Goal: Information Seeking & Learning: Learn about a topic

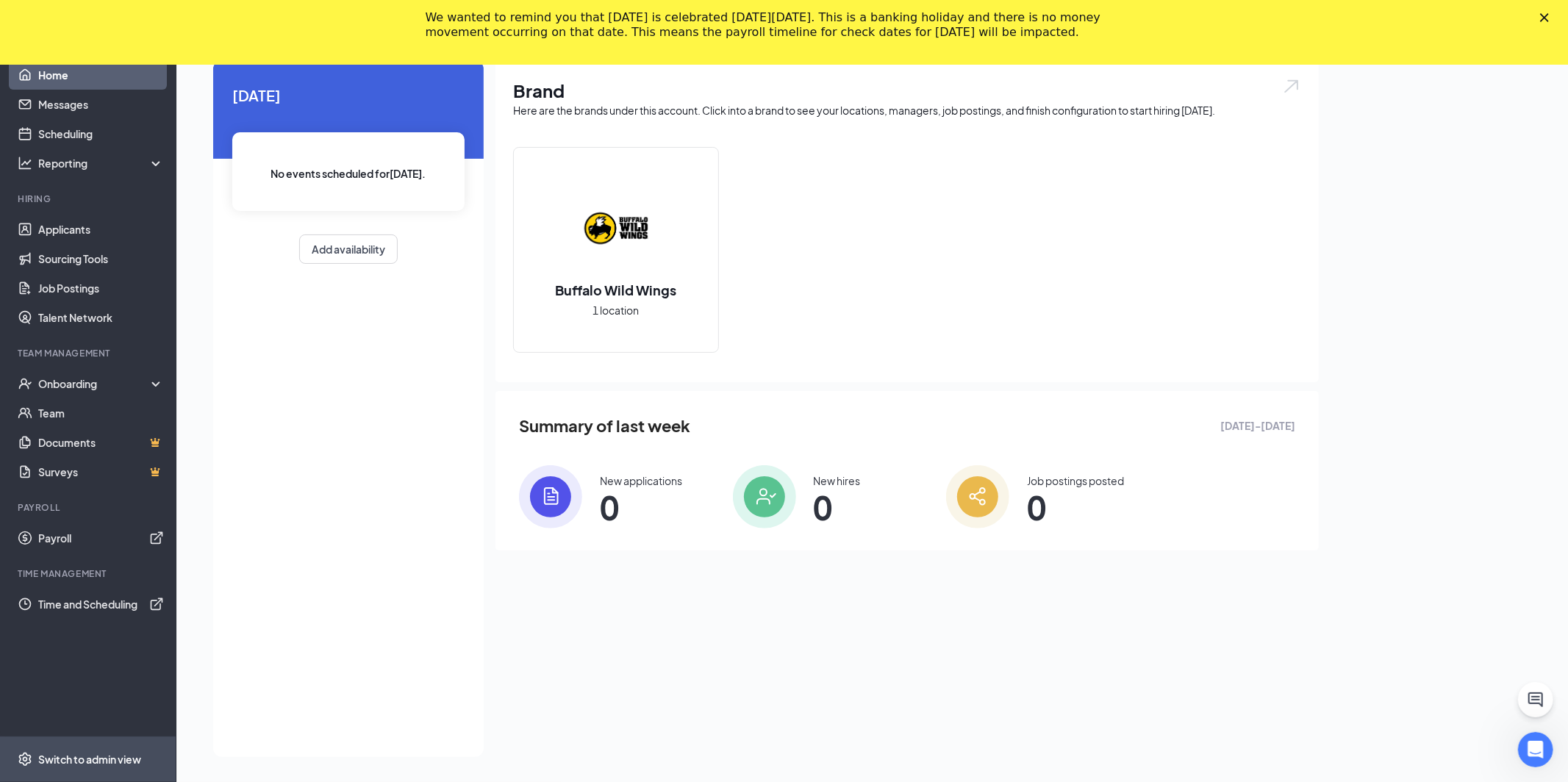
click at [92, 759] on div "Switch to admin view" at bounding box center [89, 759] width 103 height 14
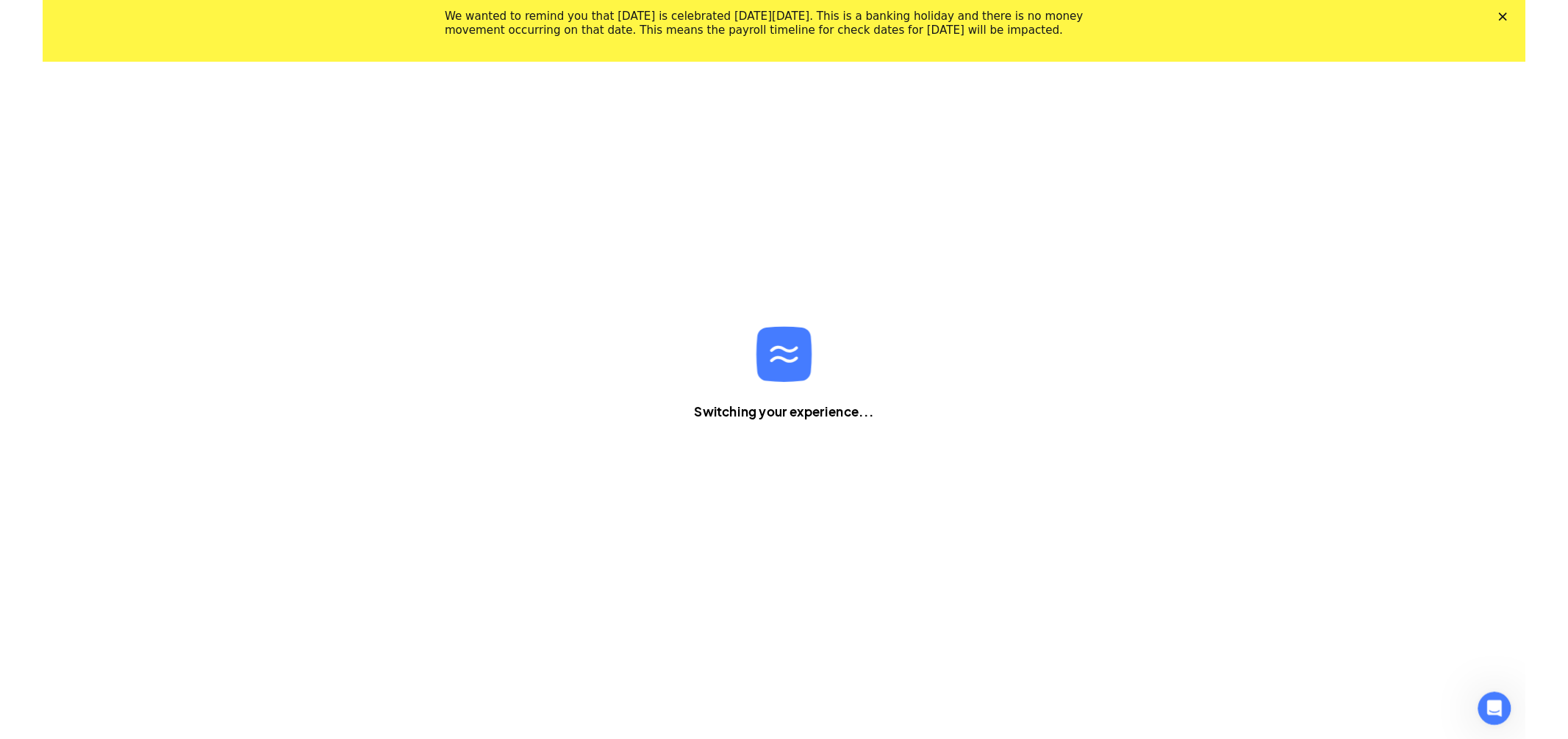
scroll to position [64, 0]
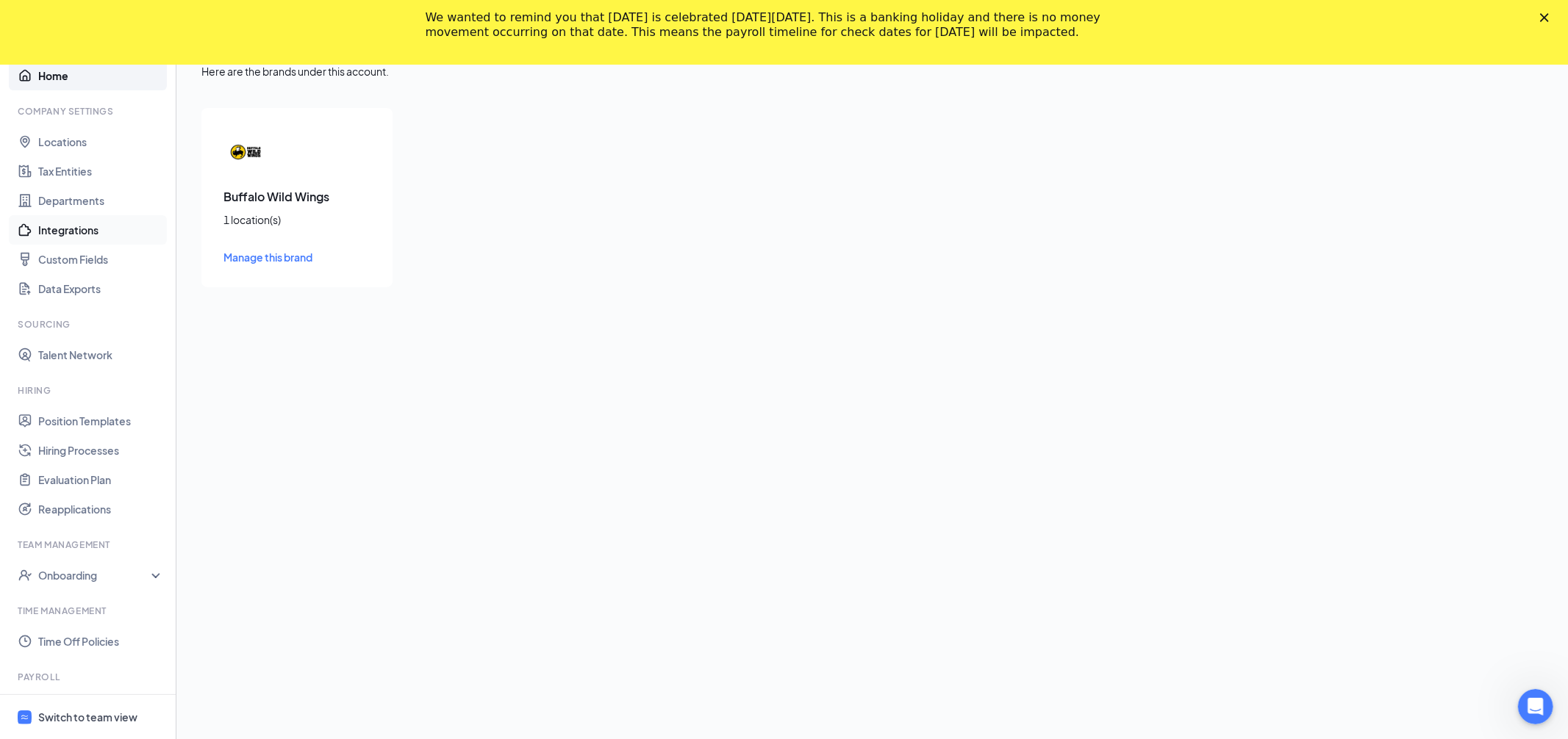
click at [48, 232] on link "Integrations" at bounding box center [101, 229] width 126 height 29
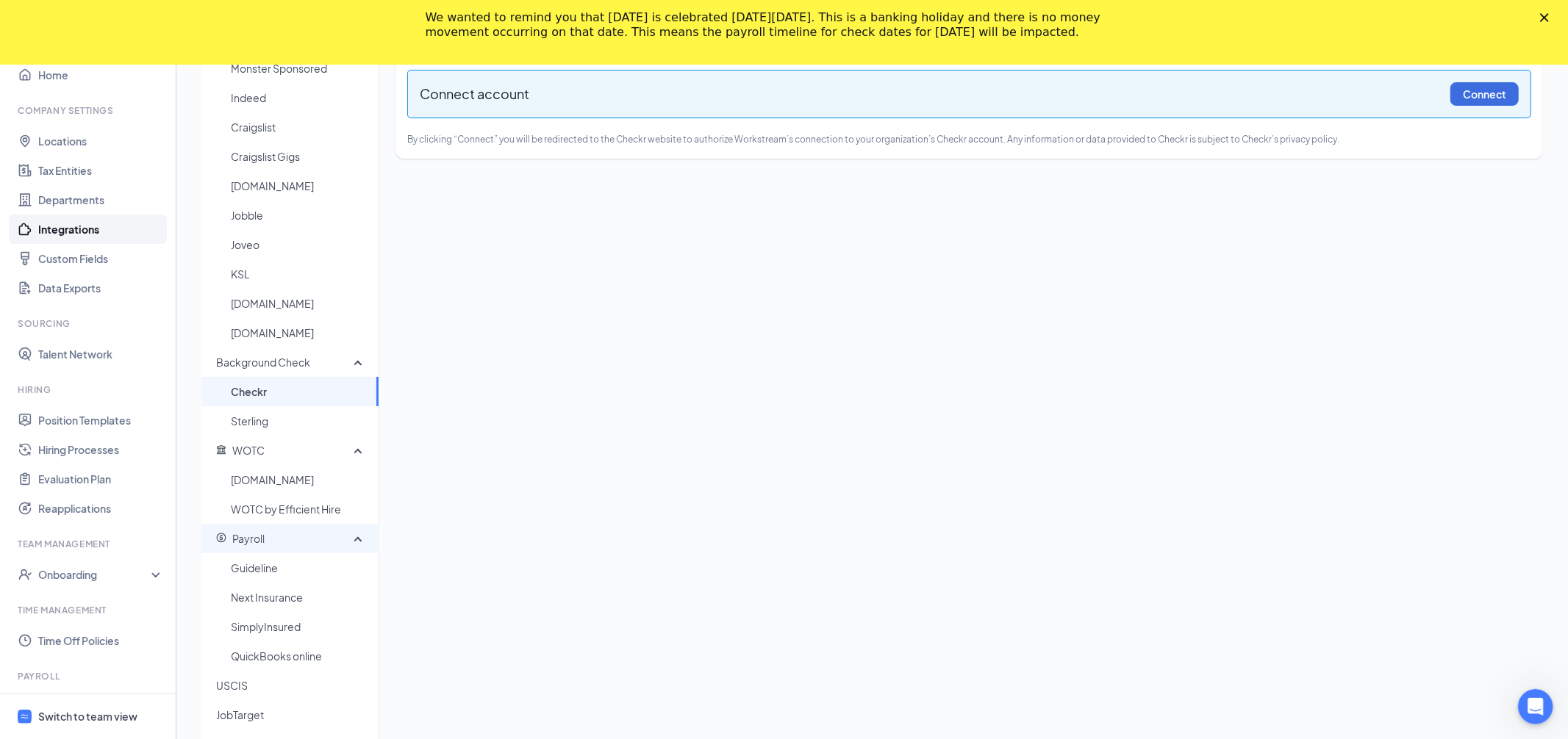
scroll to position [147, 0]
click at [367, 537] on div "Payroll" at bounding box center [290, 538] width 177 height 29
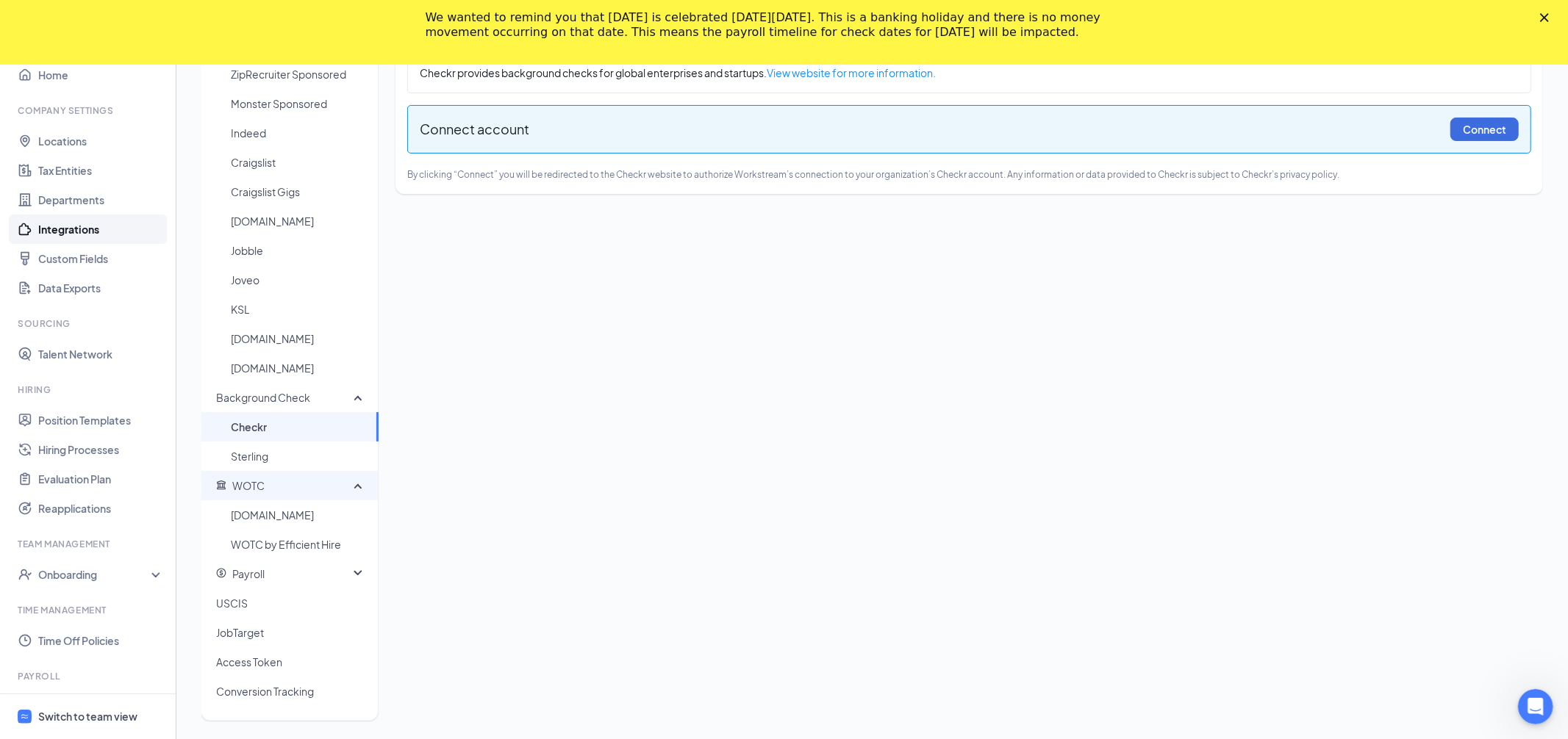
click at [355, 491] on div "WOTC" at bounding box center [290, 485] width 177 height 29
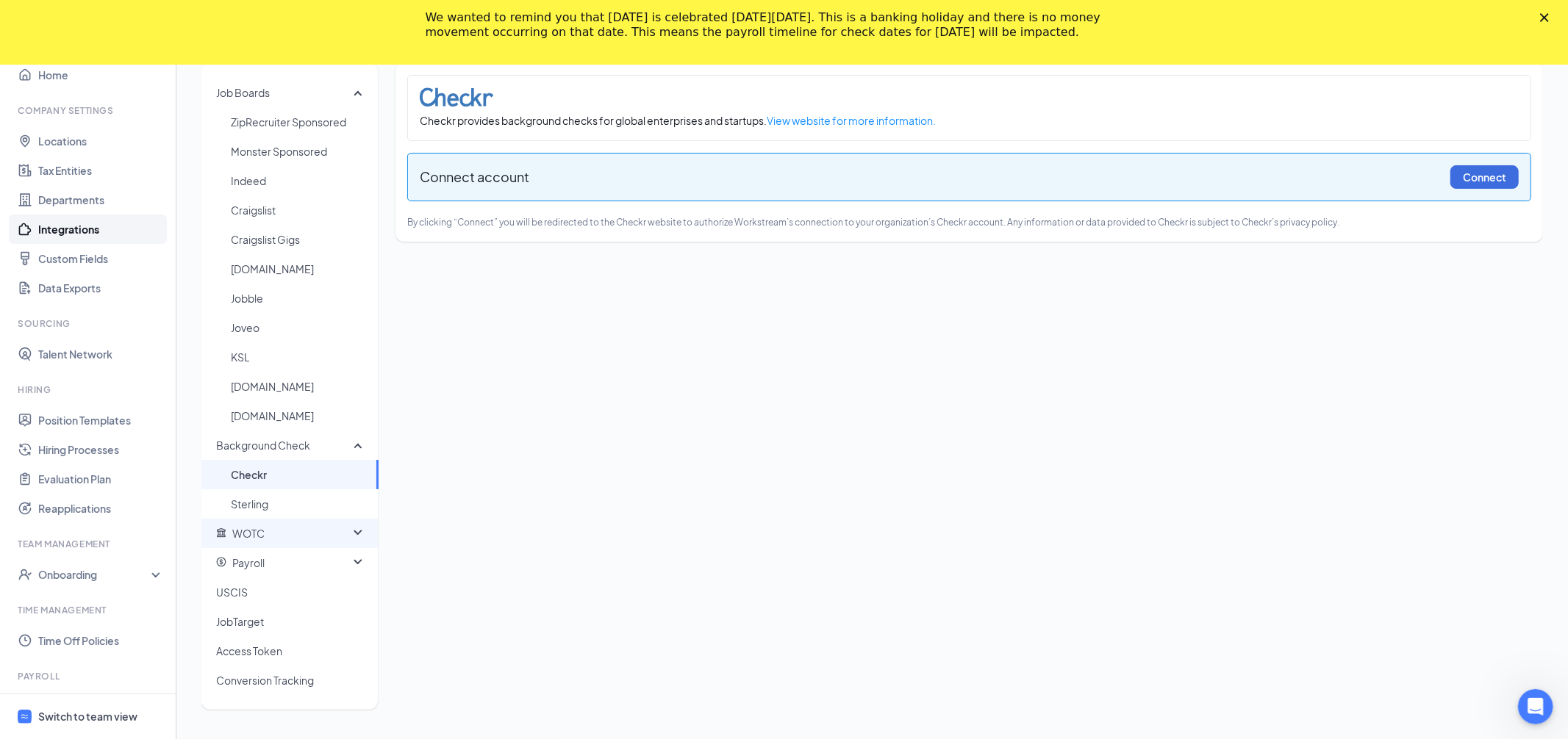
scroll to position [64, 0]
click at [354, 451] on div "Background Check" at bounding box center [290, 446] width 177 height 29
click at [355, 505] on icon at bounding box center [360, 505] width 12 height 0
click at [277, 530] on span "Guideline" at bounding box center [299, 534] width 136 height 29
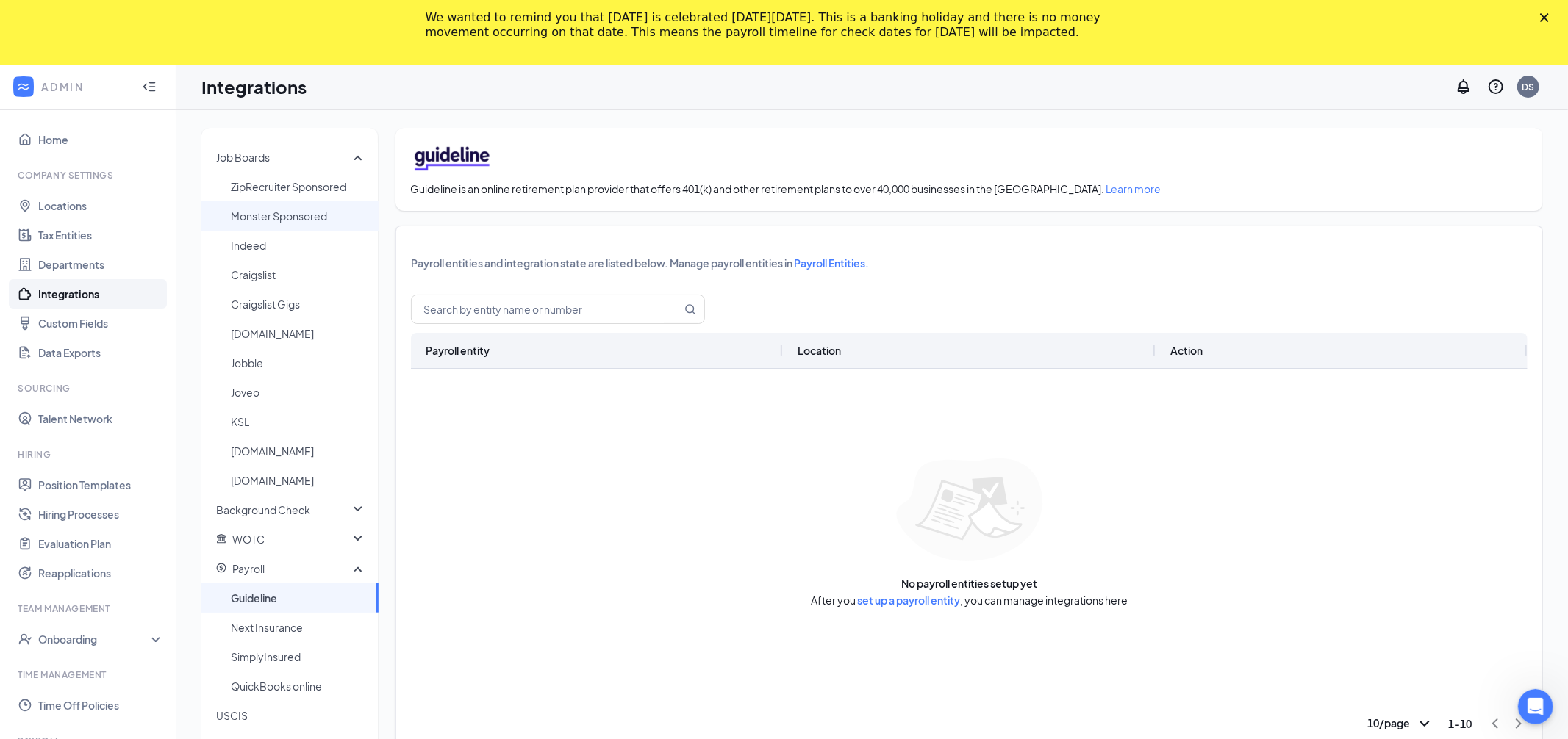
click at [297, 221] on span "Monster Sponsored" at bounding box center [299, 216] width 136 height 29
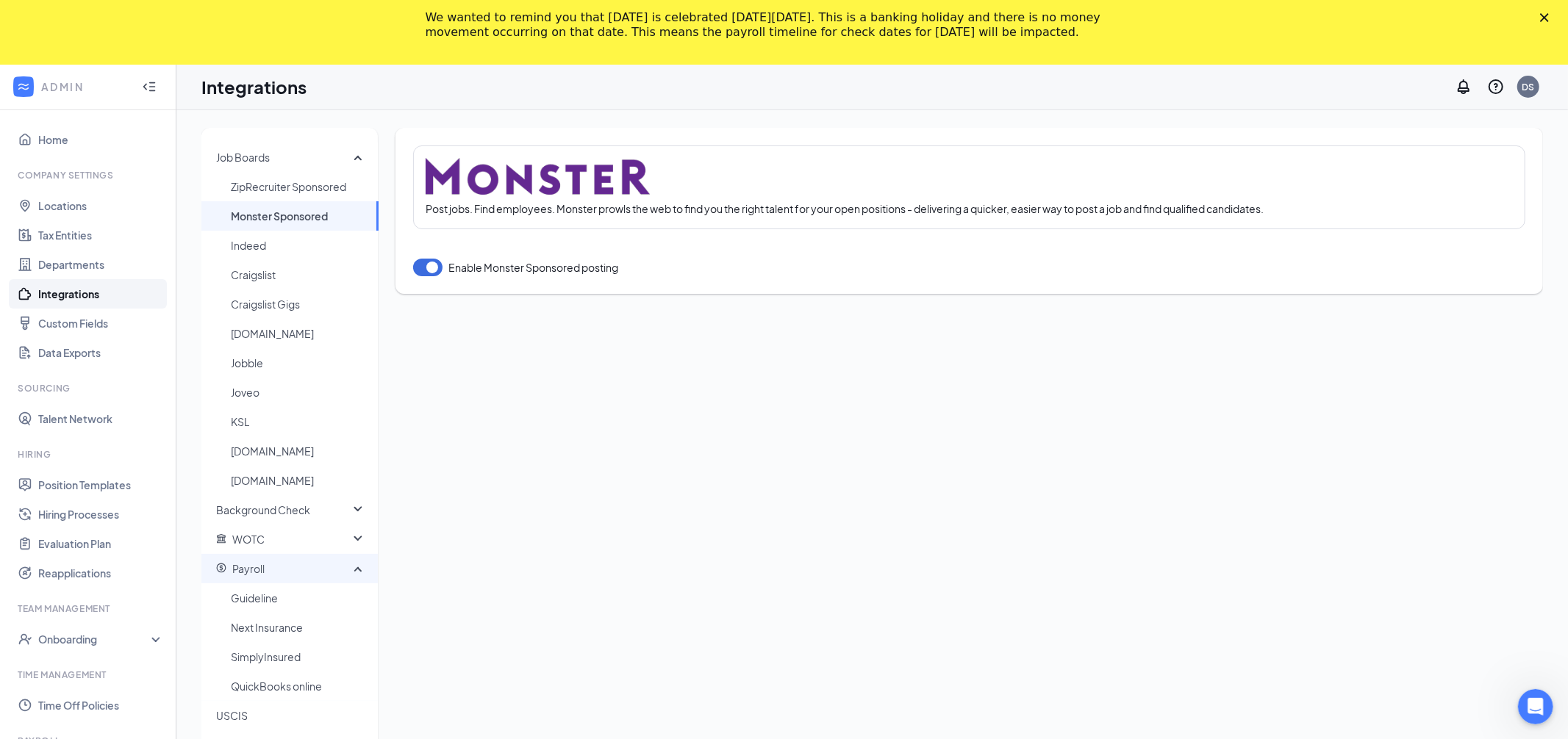
click at [360, 571] on div "Payroll" at bounding box center [290, 568] width 177 height 29
